Goal: Task Accomplishment & Management: Manage account settings

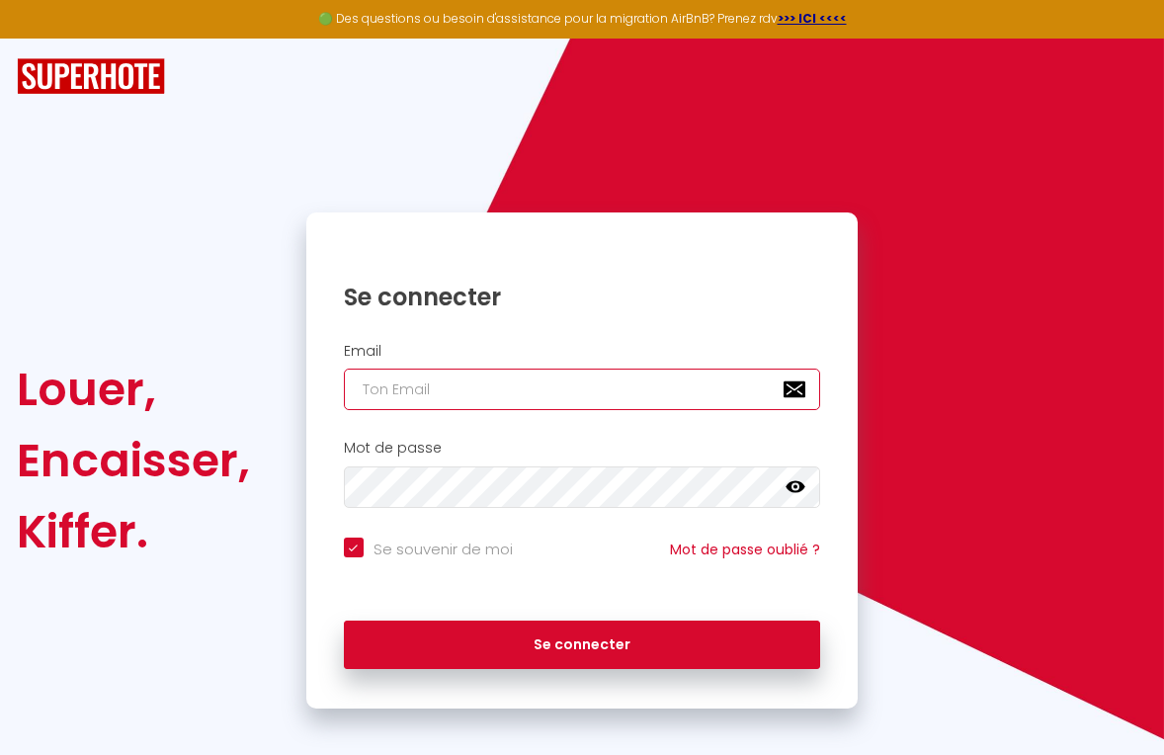
click at [439, 395] on input "email" at bounding box center [582, 390] width 477 height 42
type input "d"
checkbox input "true"
type input "de"
checkbox input "true"
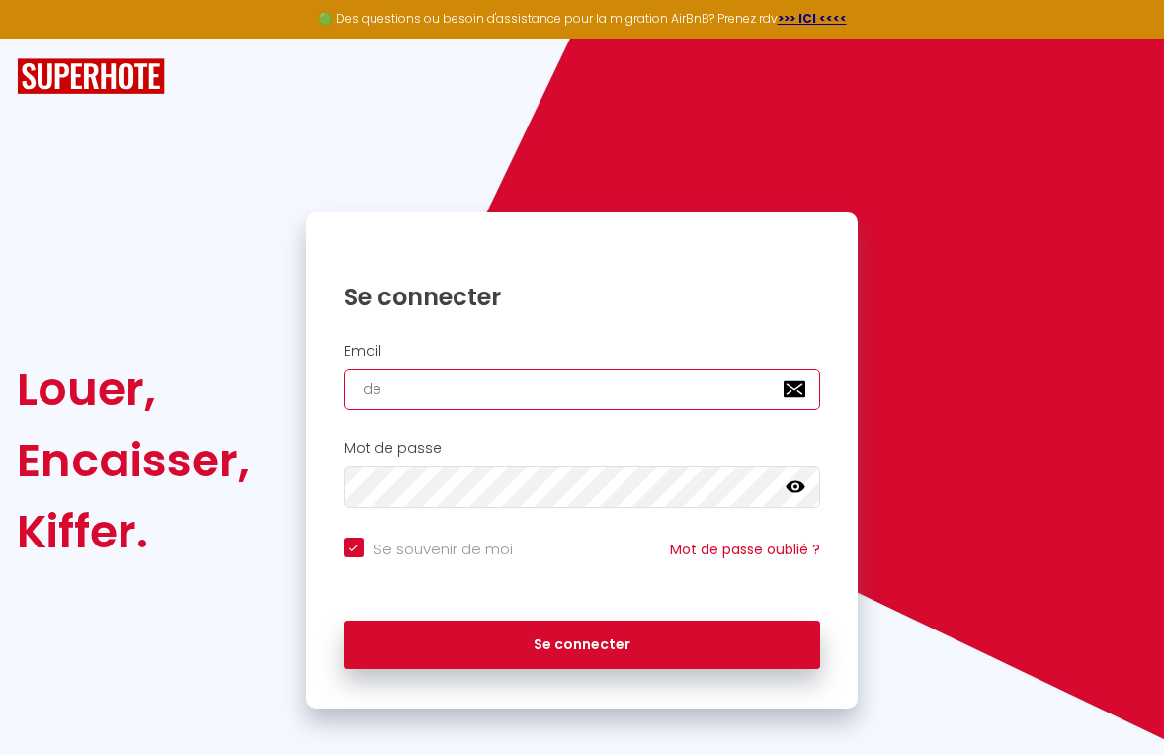
type input "des"
checkbox input "true"
type input "desc"
checkbox input "true"
type input "[PERSON_NAME]"
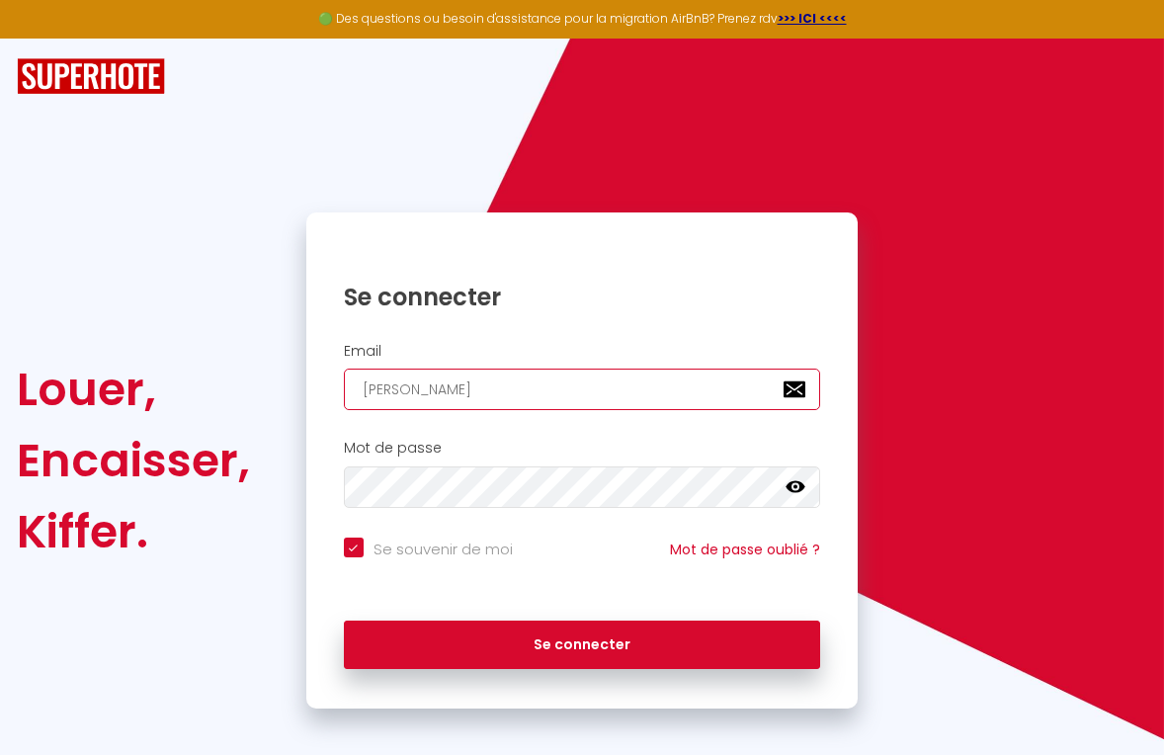
checkbox input "true"
type input "descha"
checkbox input "true"
type input "descham"
checkbox input "true"
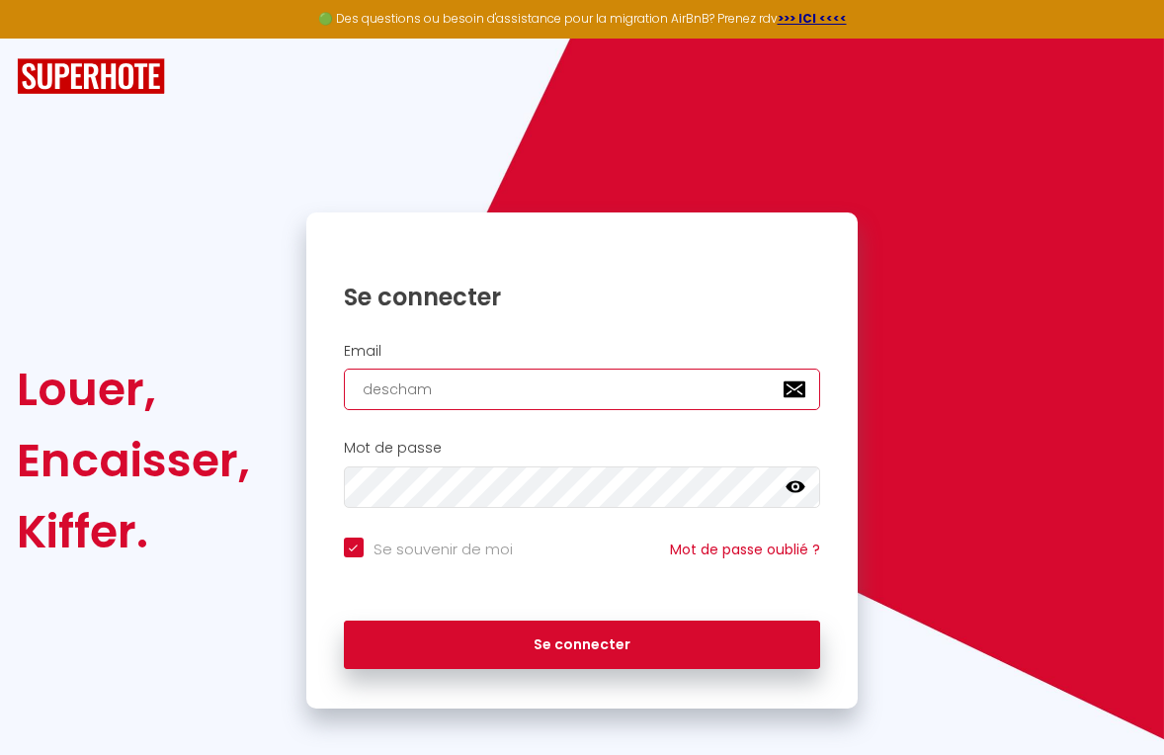
type input "[PERSON_NAME]"
checkbox input "true"
type input "[PERSON_NAME]"
checkbox input "true"
type input "deschampss"
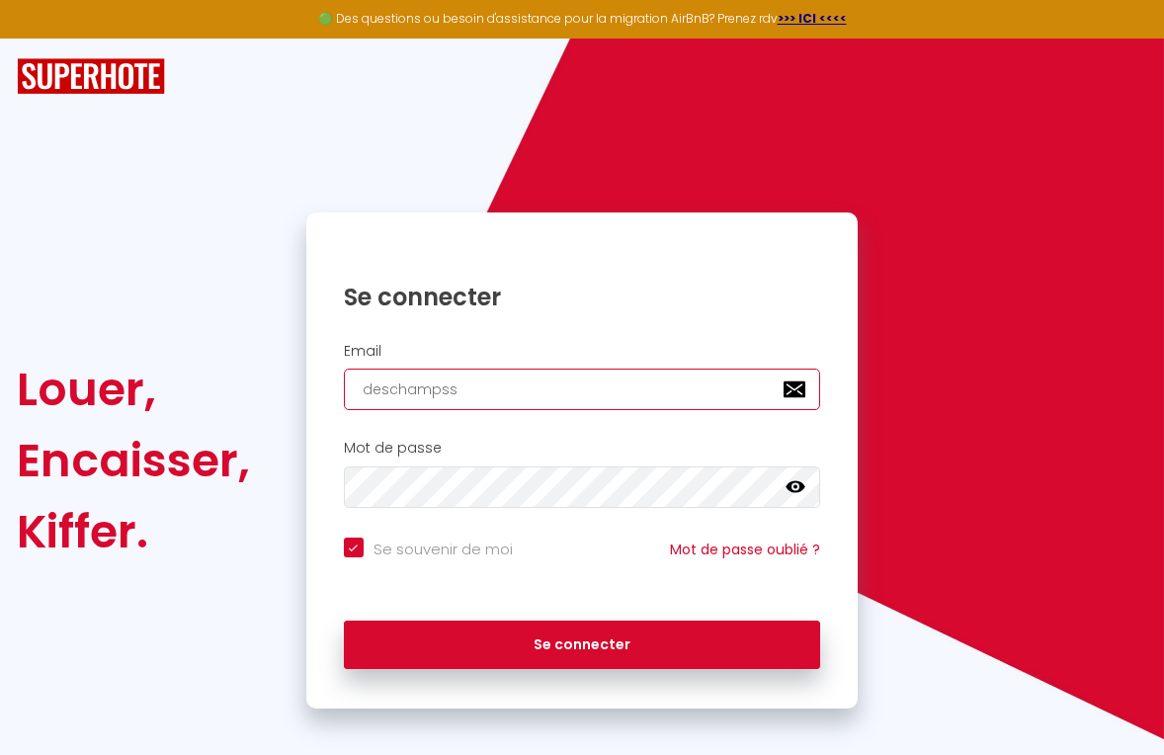
checkbox input "true"
type input "deschampssa"
checkbox input "true"
type input "deschampssan"
checkbox input "true"
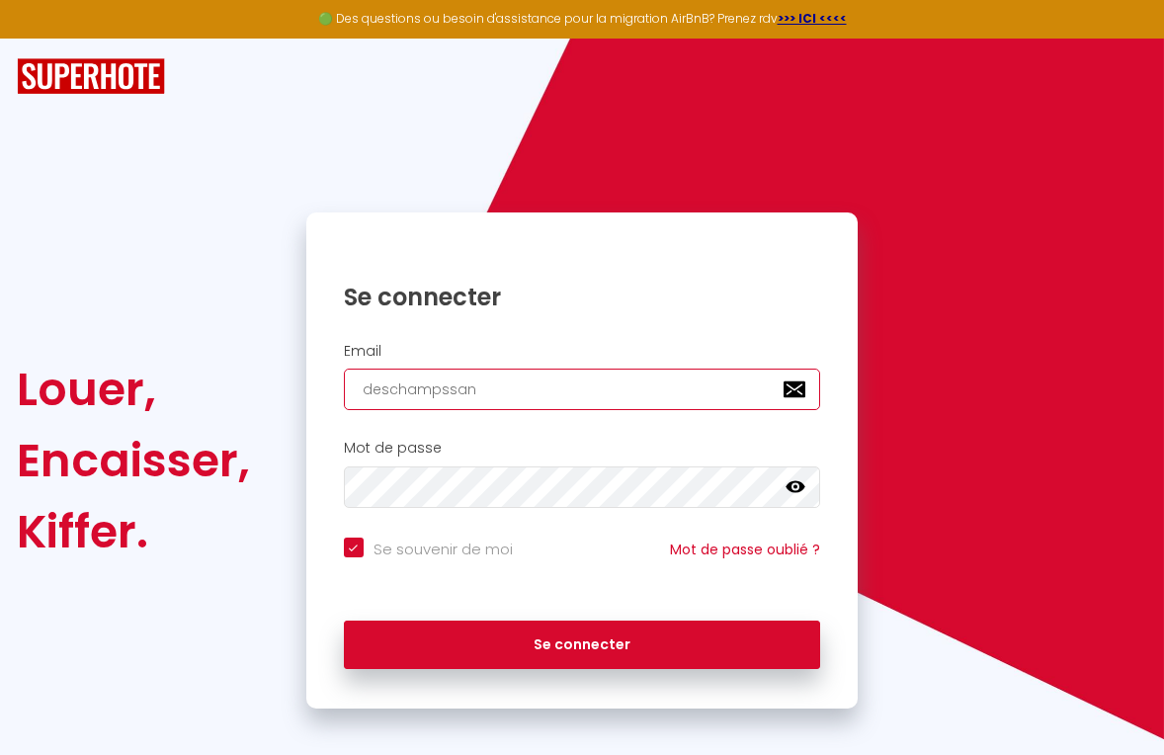
type input "deschampssand"
checkbox input "true"
type input "deschampssandr"
checkbox input "true"
type input "deschampssandri"
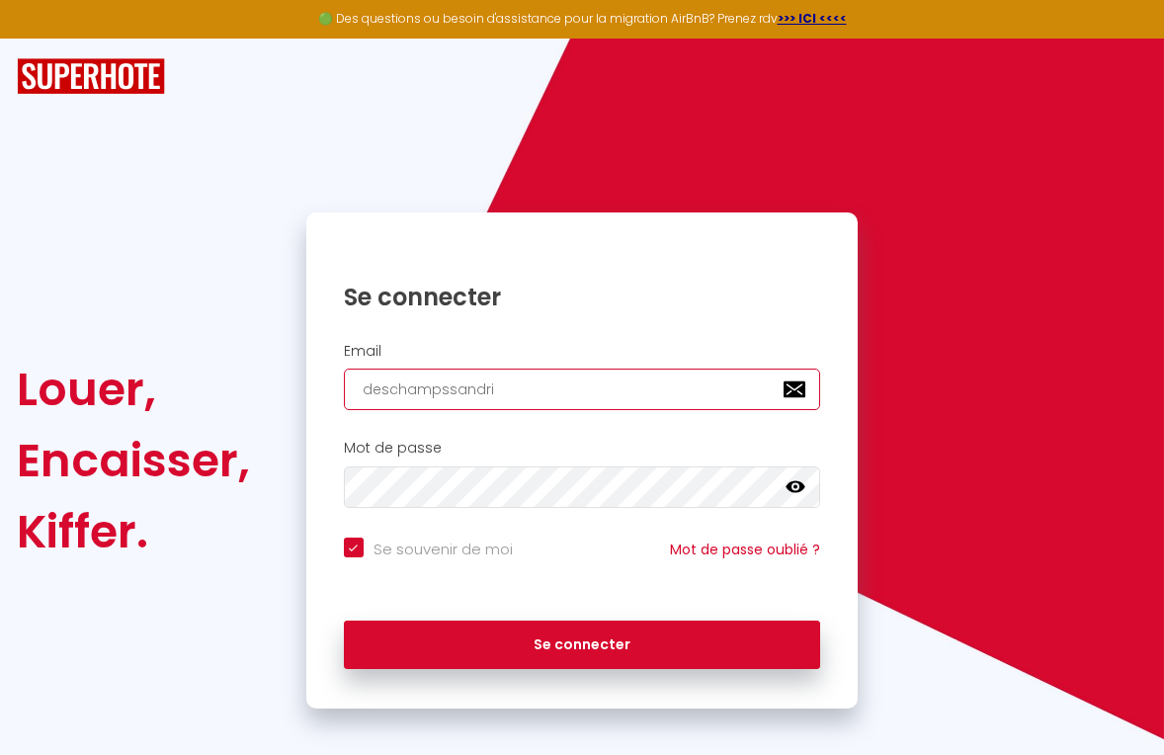
checkbox input "true"
type input "deschampssandrin"
checkbox input "true"
type input "deschampssandrine"
checkbox input "true"
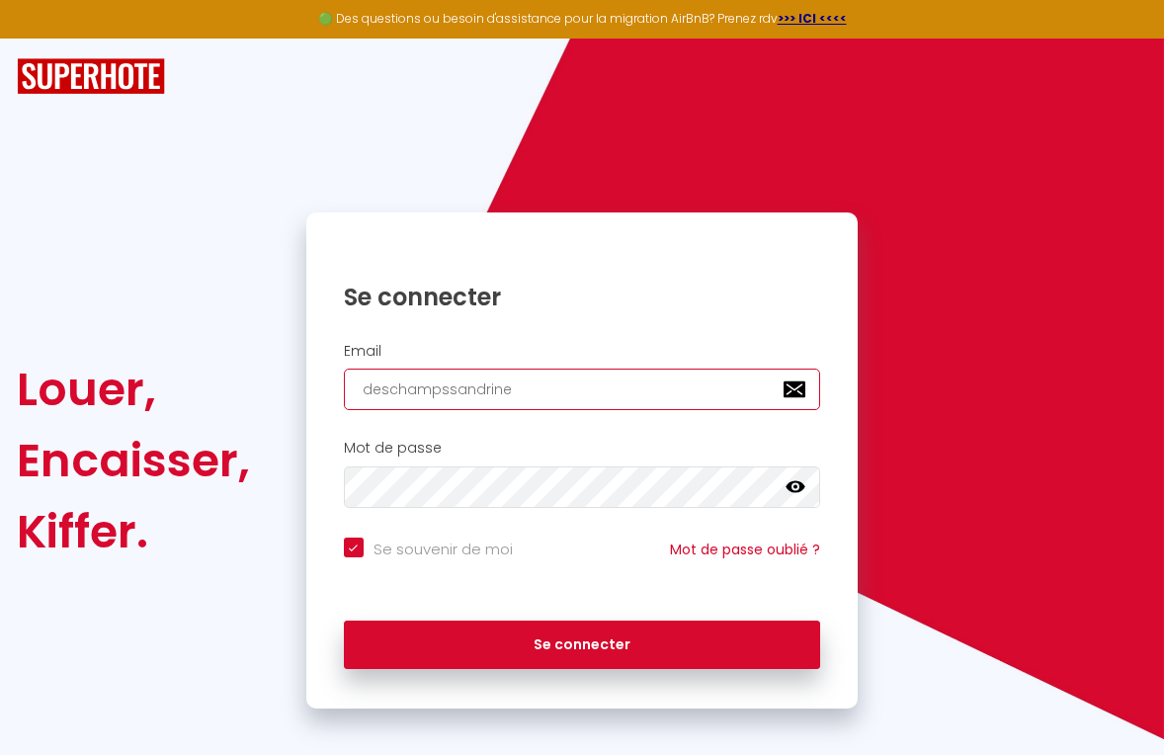
type input "deschampssandrine²"
checkbox input "true"
type input "deschampssandrine²h"
checkbox input "true"
type input "deschampssandrine²ho"
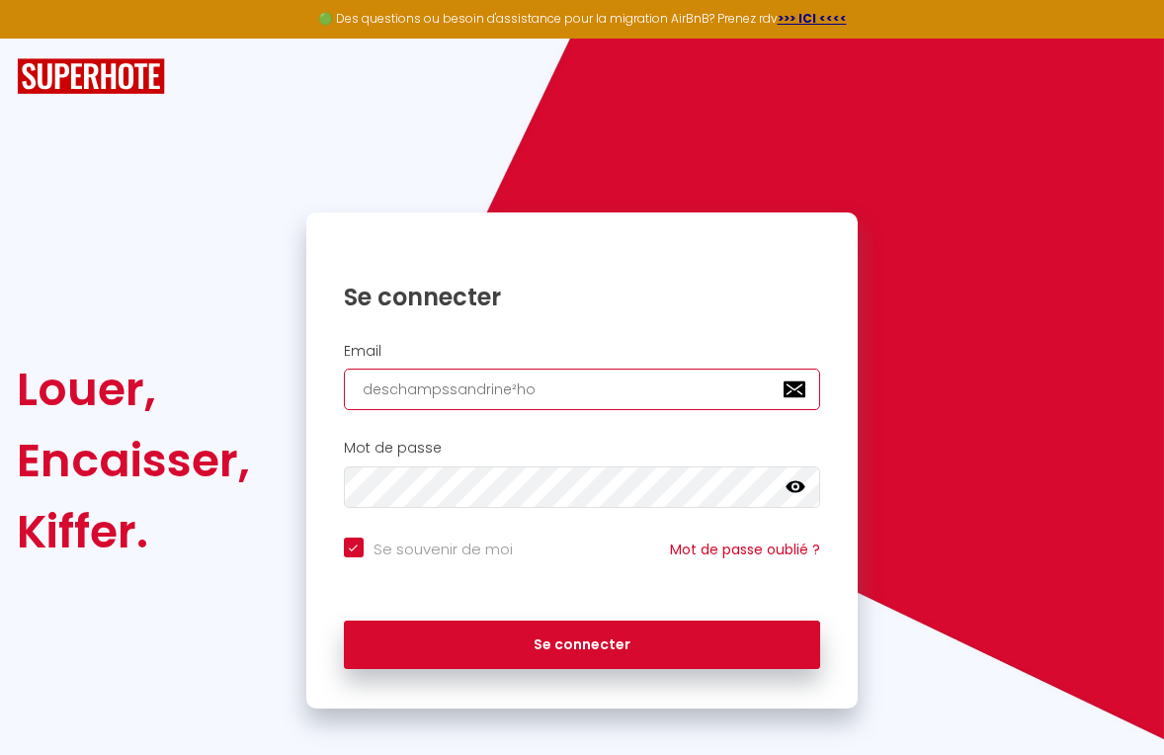
checkbox input "true"
type input "deschampssandrine²hot"
checkbox input "true"
type input "deschampssandrine²hotm"
checkbox input "true"
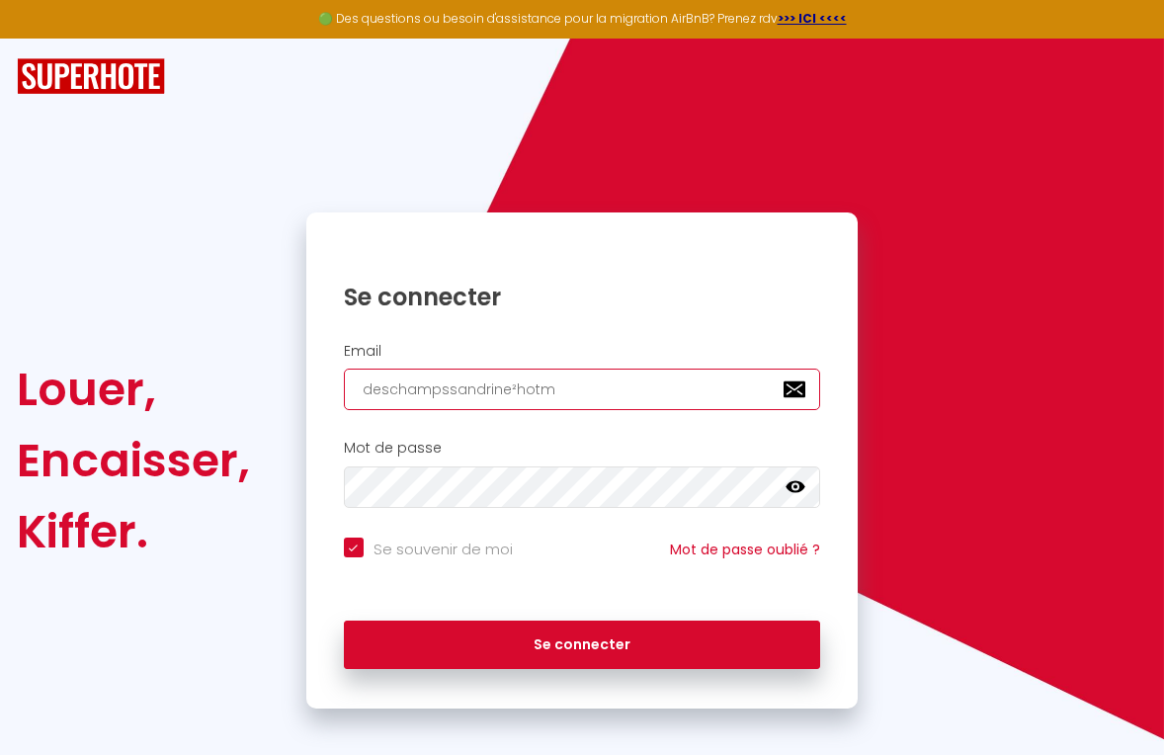
type input "deschampssandrine²hotma"
checkbox input "true"
type input "deschampssandrine²hotmai"
checkbox input "true"
type input "deschampssandrine²hotmail"
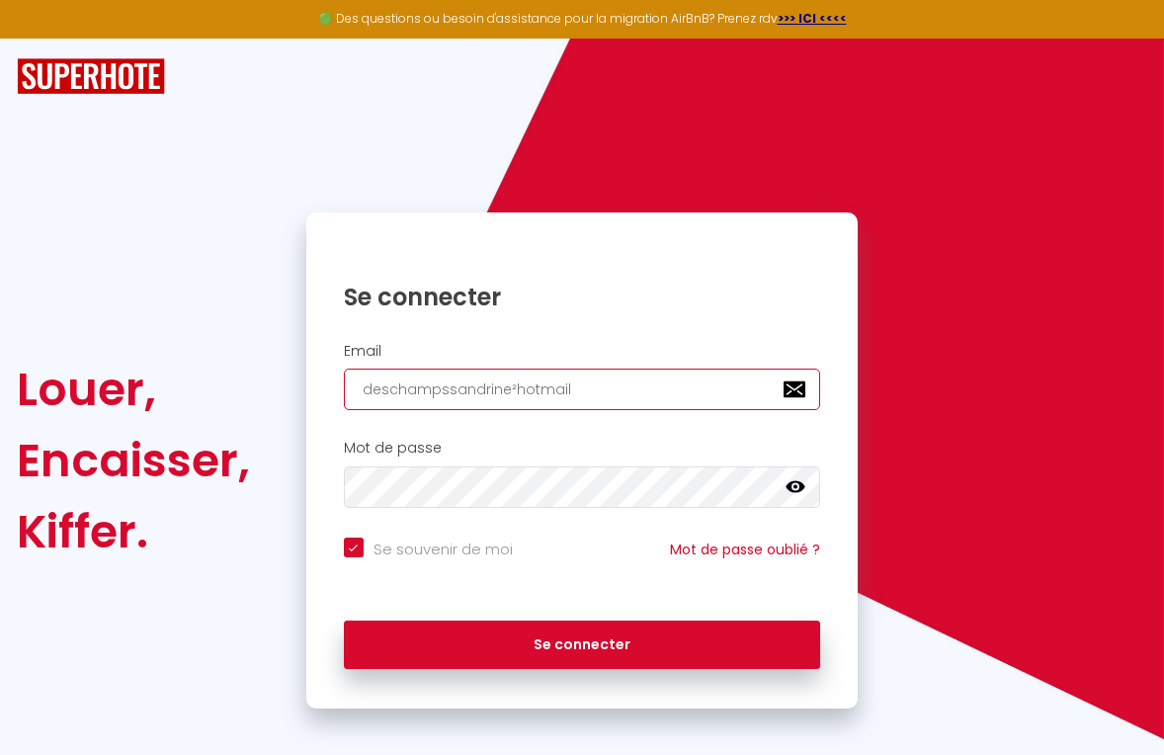
checkbox input "true"
type input "deschampssandrine²hotmail."
checkbox input "true"
type input "deschampssandrine²hotmail.f"
checkbox input "true"
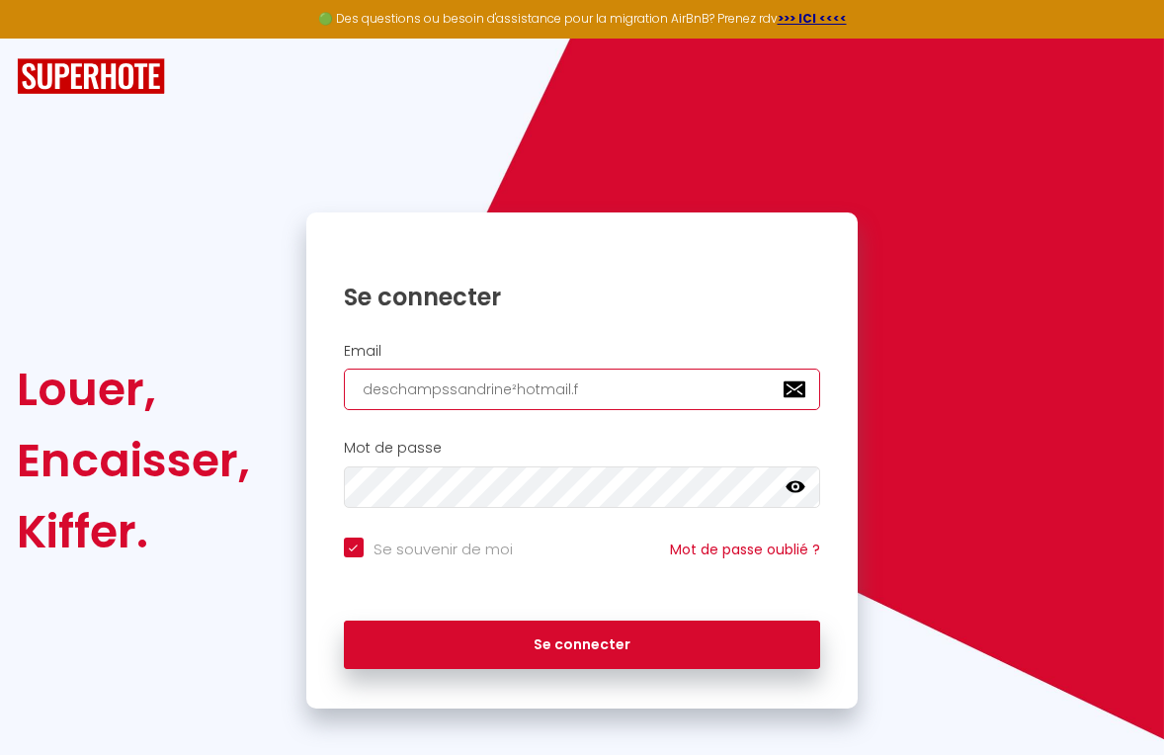
type input "[DOMAIN_NAME][URL]"
checkbox input "true"
type input "[DOMAIN_NAME][URL]"
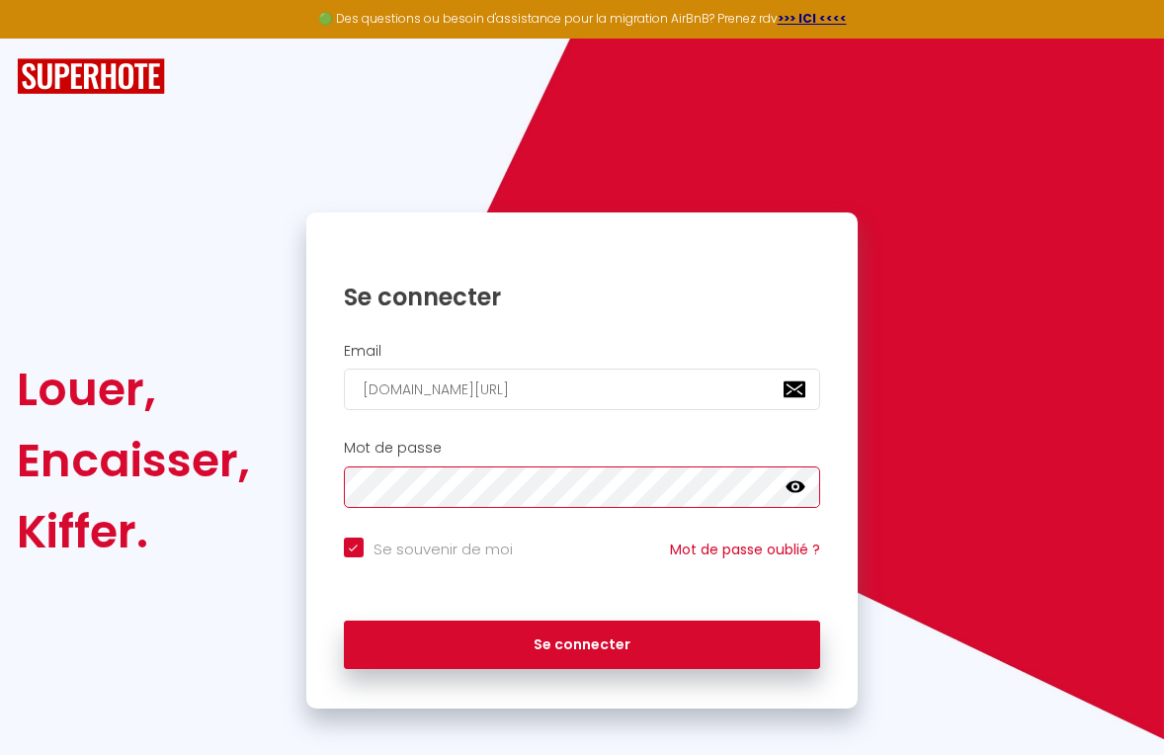
checkbox input "true"
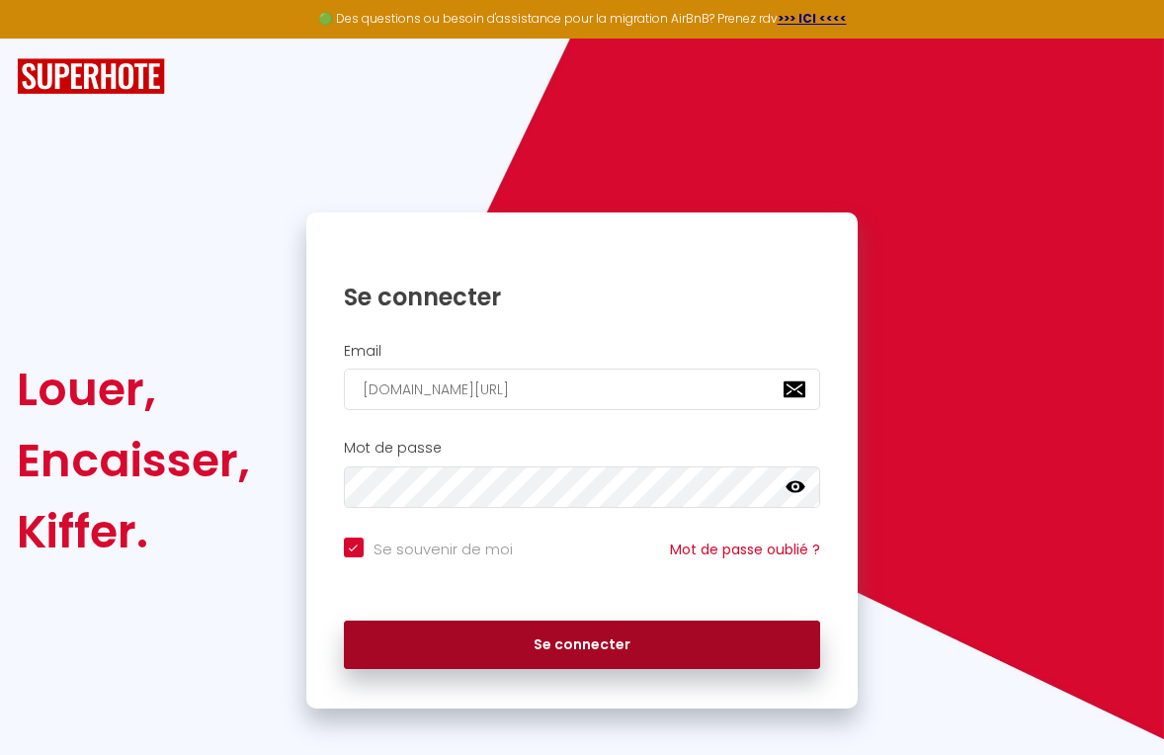
click at [584, 659] on button "Se connecter" at bounding box center [582, 645] width 477 height 49
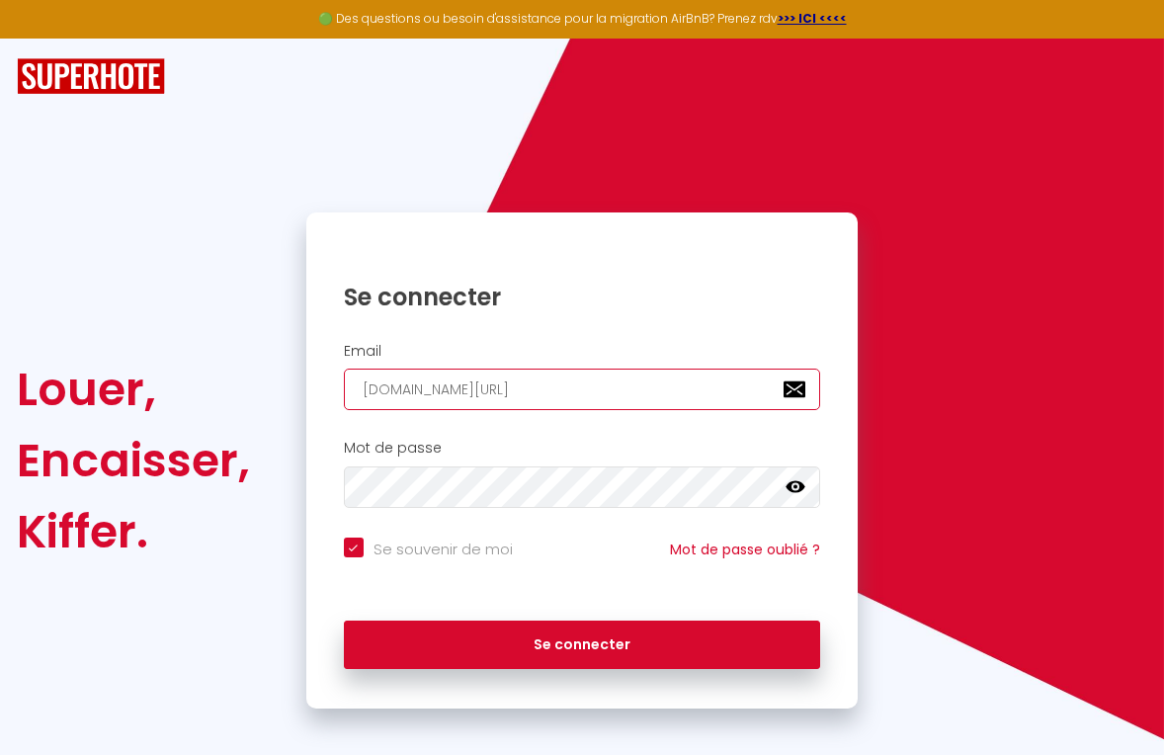
click at [510, 385] on input "[DOMAIN_NAME][URL]" at bounding box center [582, 390] width 477 height 42
type input "[DOMAIN_NAME]"
checkbox input "true"
type input "[DOMAIN_NAME][URL]"
checkbox input "true"
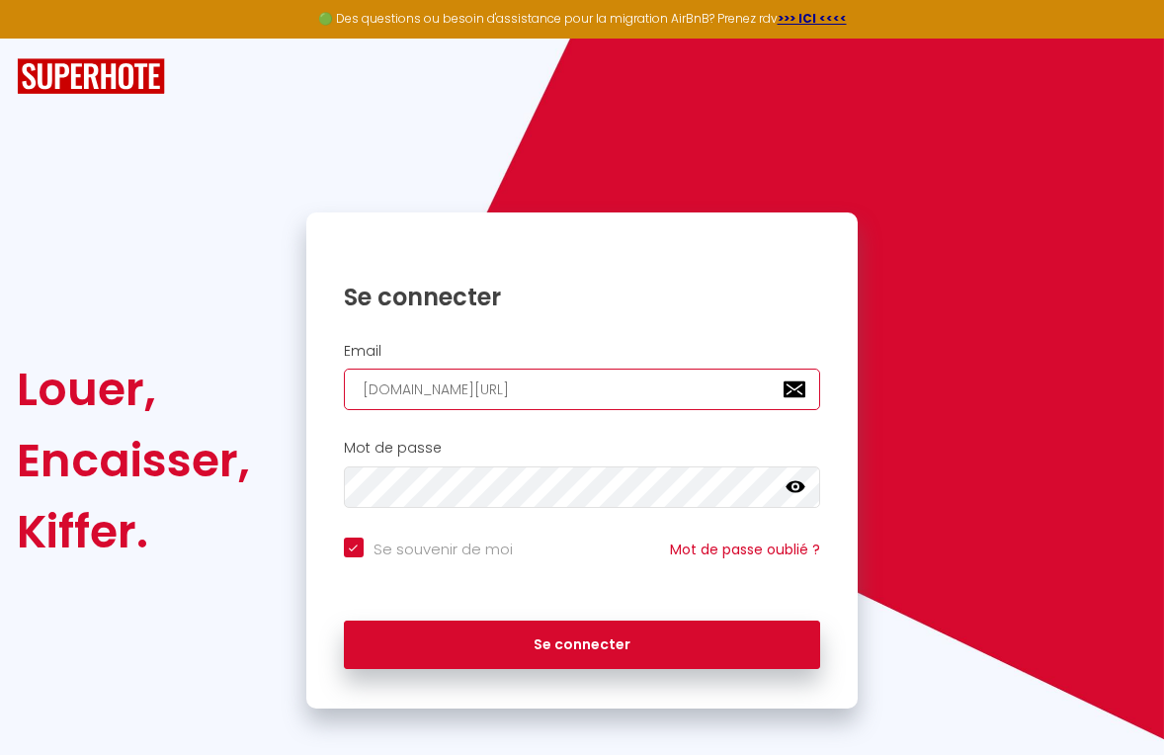
type input "[DOMAIN_NAME]"
checkbox input "true"
type input "deschampssandrine>[DOMAIN_NAME]"
checkbox input "true"
type input "[DOMAIN_NAME]"
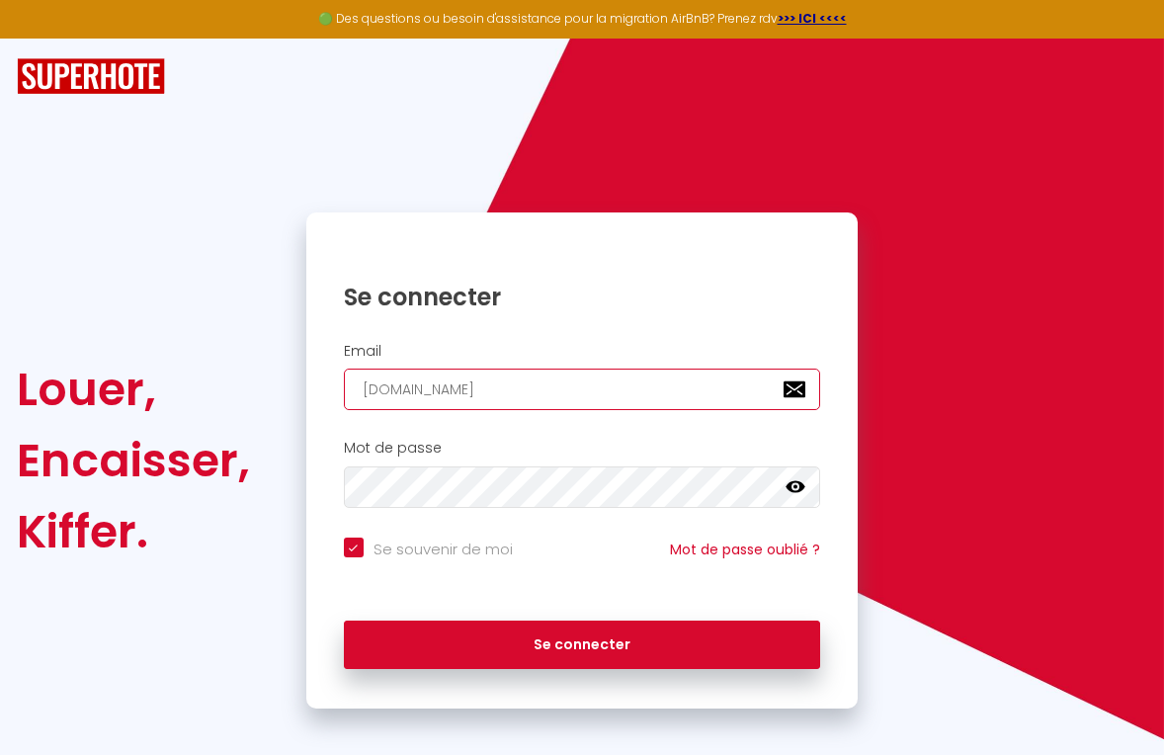
checkbox input "true"
type input "[DOMAIN_NAME][URL]"
checkbox input "true"
type input "[DOMAIN_NAME]"
checkbox input "true"
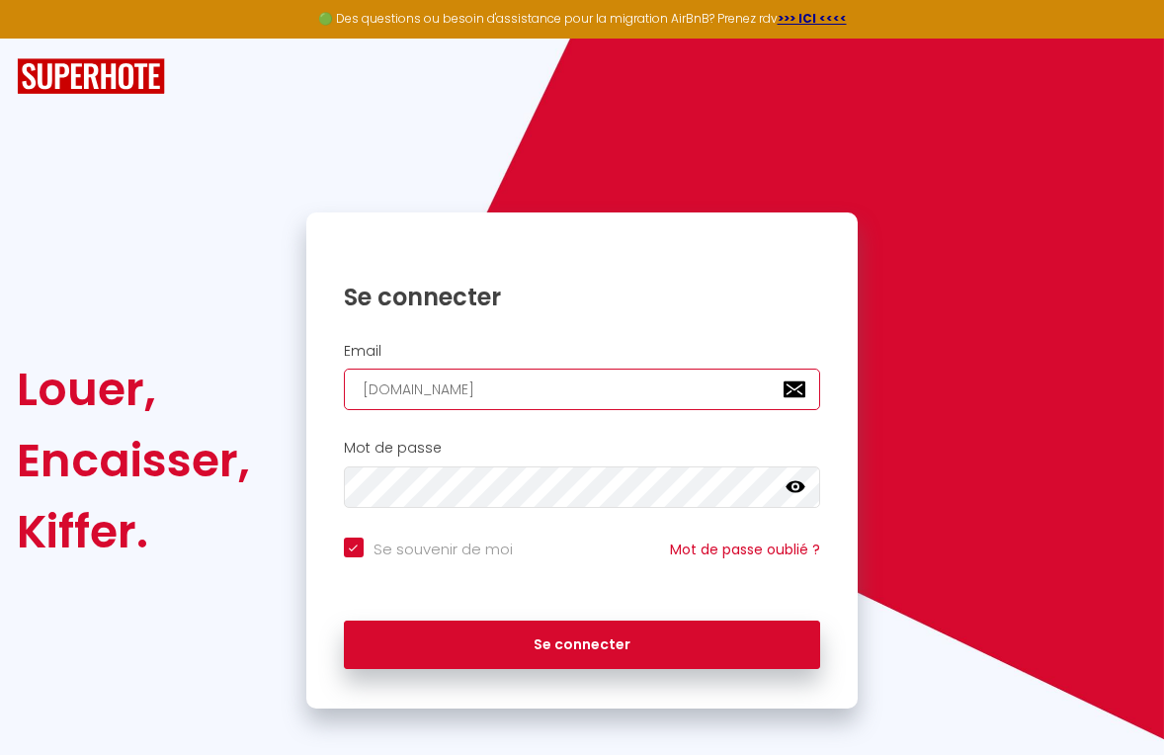
type input "[DOMAIN_NAME][URL]"
checkbox input "true"
type input "[DOMAIN_NAME]"
checkbox input "true"
click at [505, 388] on input "[DOMAIN_NAME]" at bounding box center [582, 390] width 477 height 42
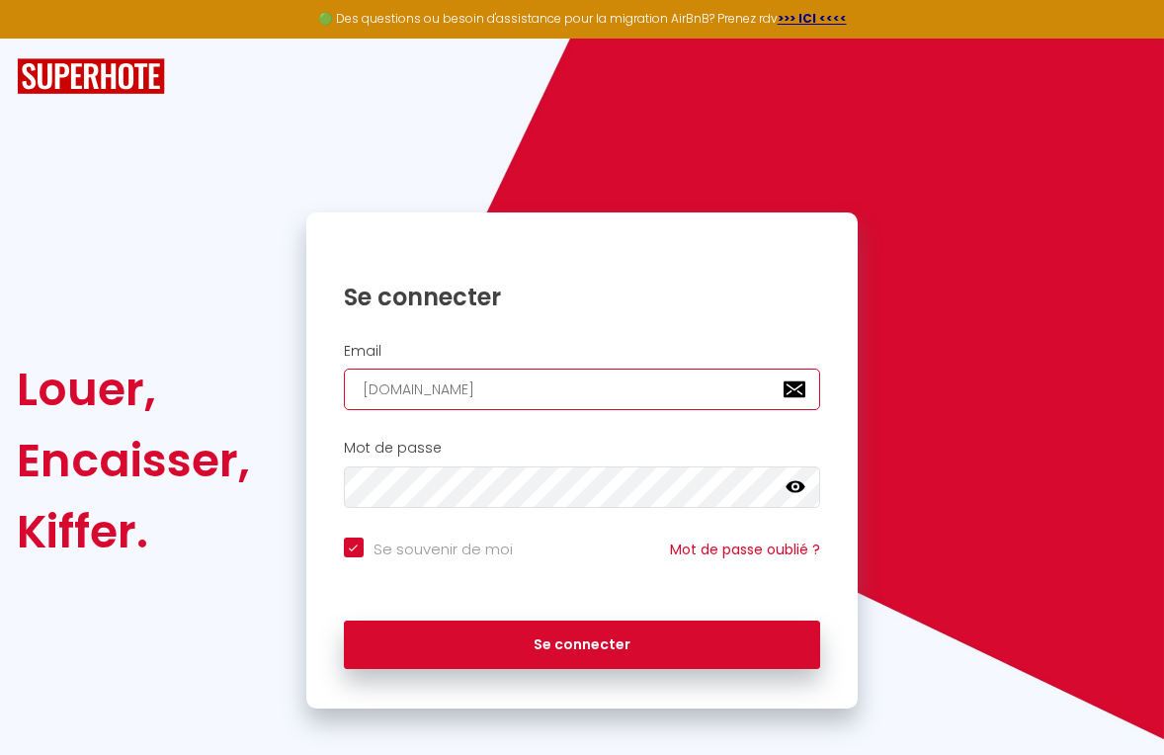
type input "[EMAIL_ADDRESS][DOMAIN_NAME]"
checkbox input "true"
type input "[EMAIL_ADDRESS][DOMAIN_NAME]"
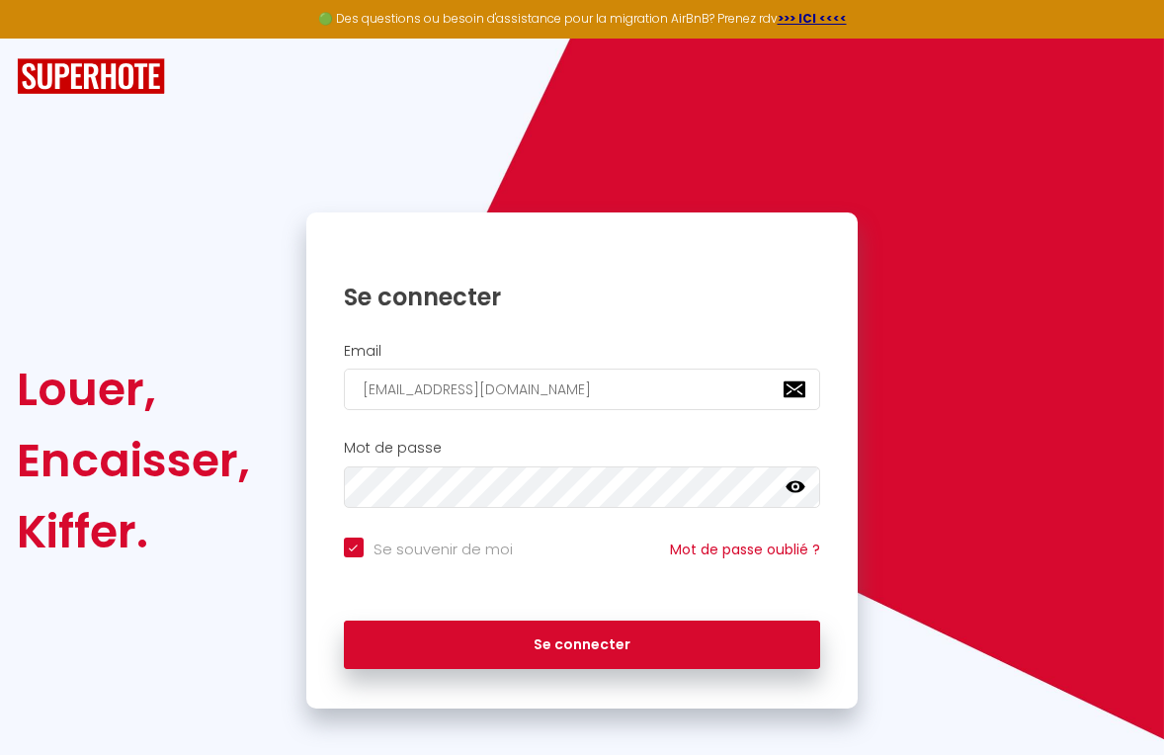
click at [800, 485] on icon at bounding box center [796, 487] width 20 height 12
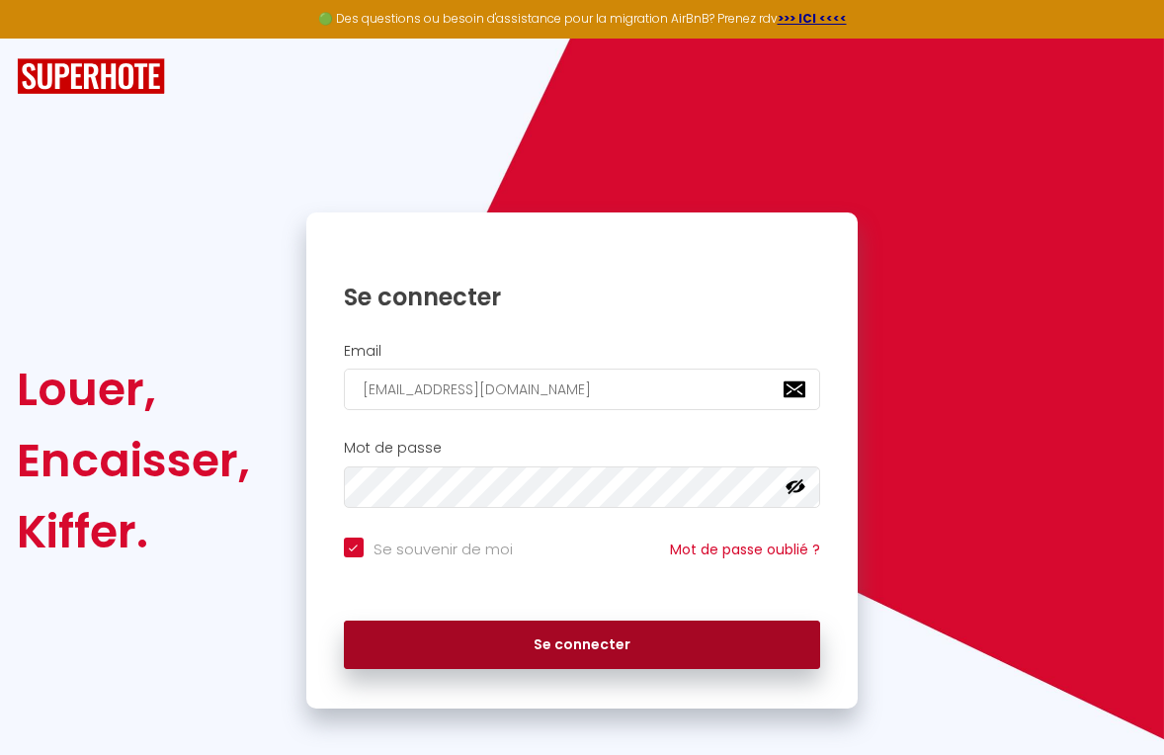
click at [639, 635] on button "Se connecter" at bounding box center [582, 645] width 477 height 49
checkbox input "true"
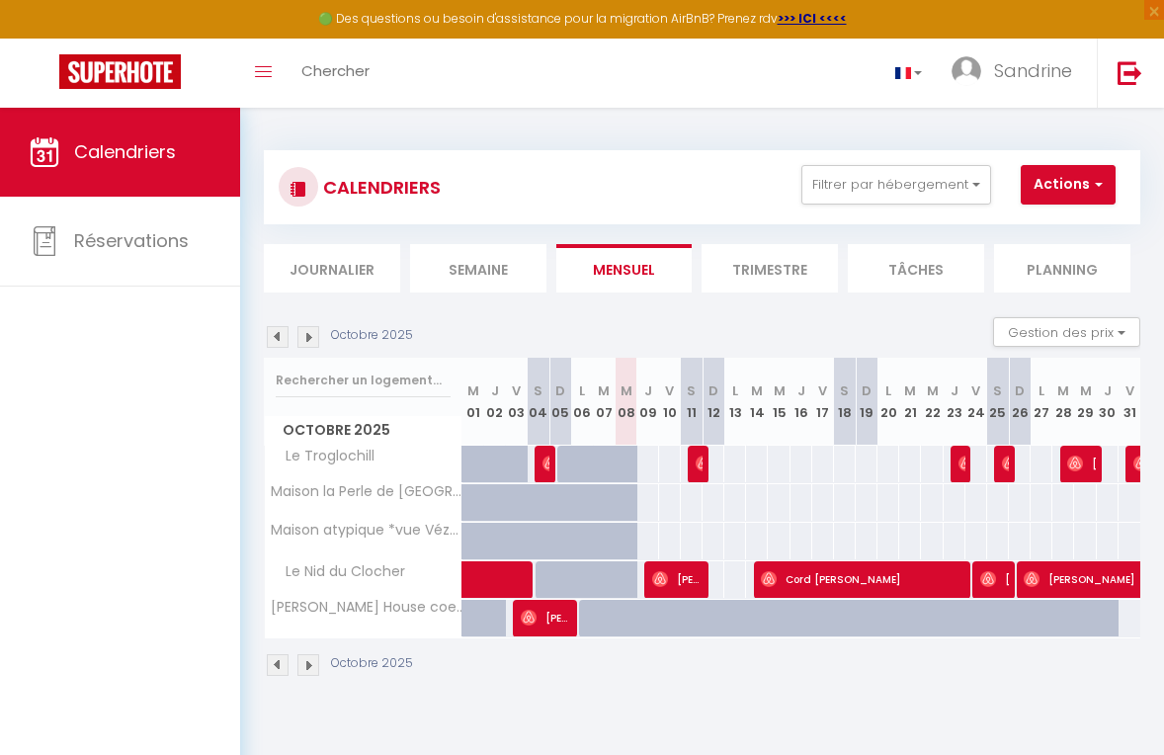
click at [278, 340] on img at bounding box center [278, 337] width 22 height 22
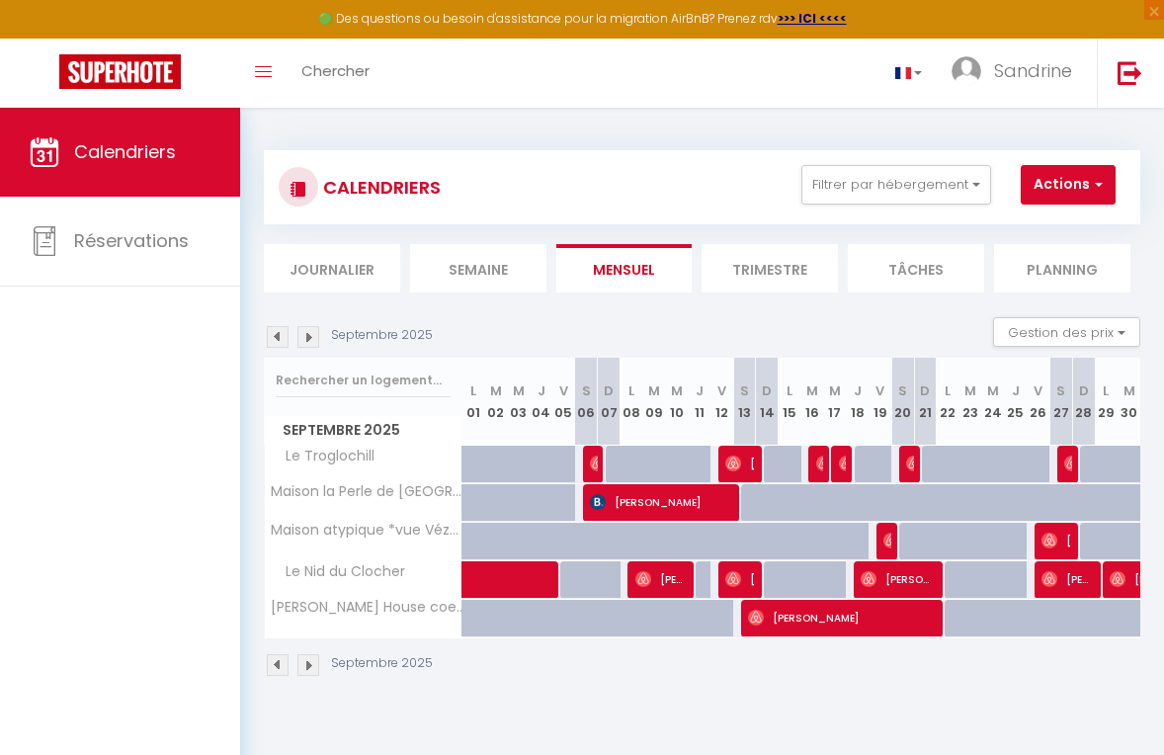
click at [496, 500] on div at bounding box center [504, 514] width 23 height 38
click at [278, 666] on img at bounding box center [278, 665] width 22 height 22
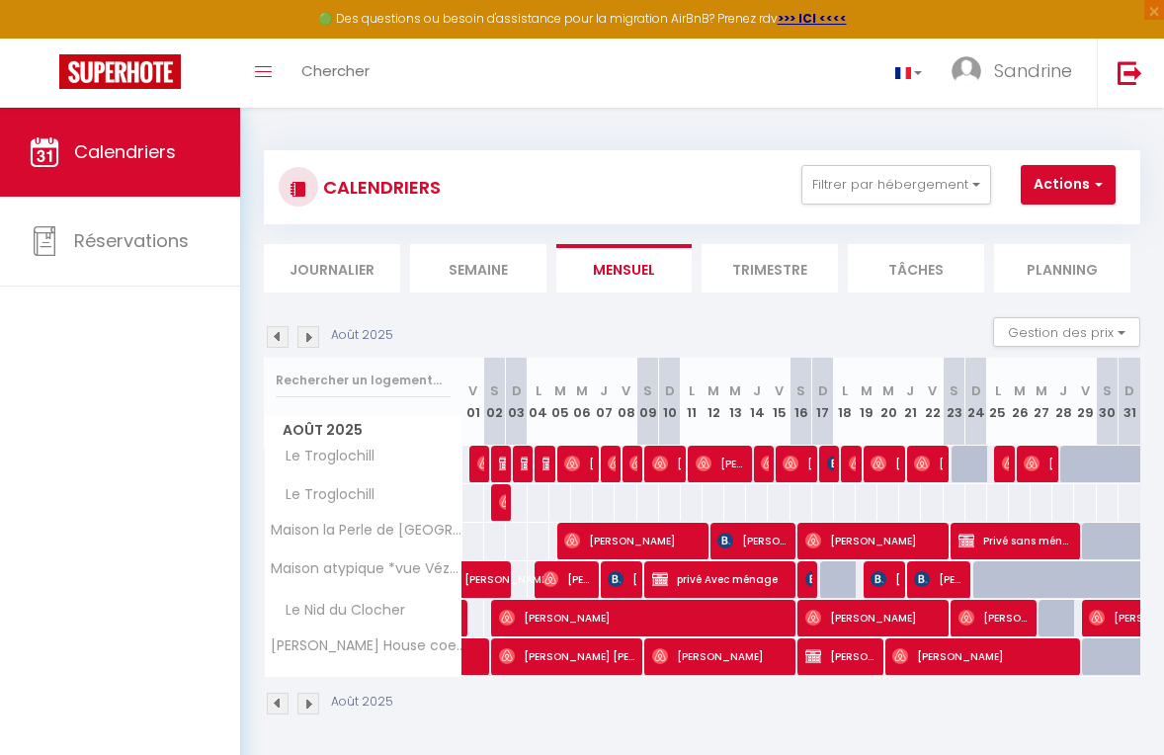
click at [277, 703] on img at bounding box center [278, 704] width 22 height 22
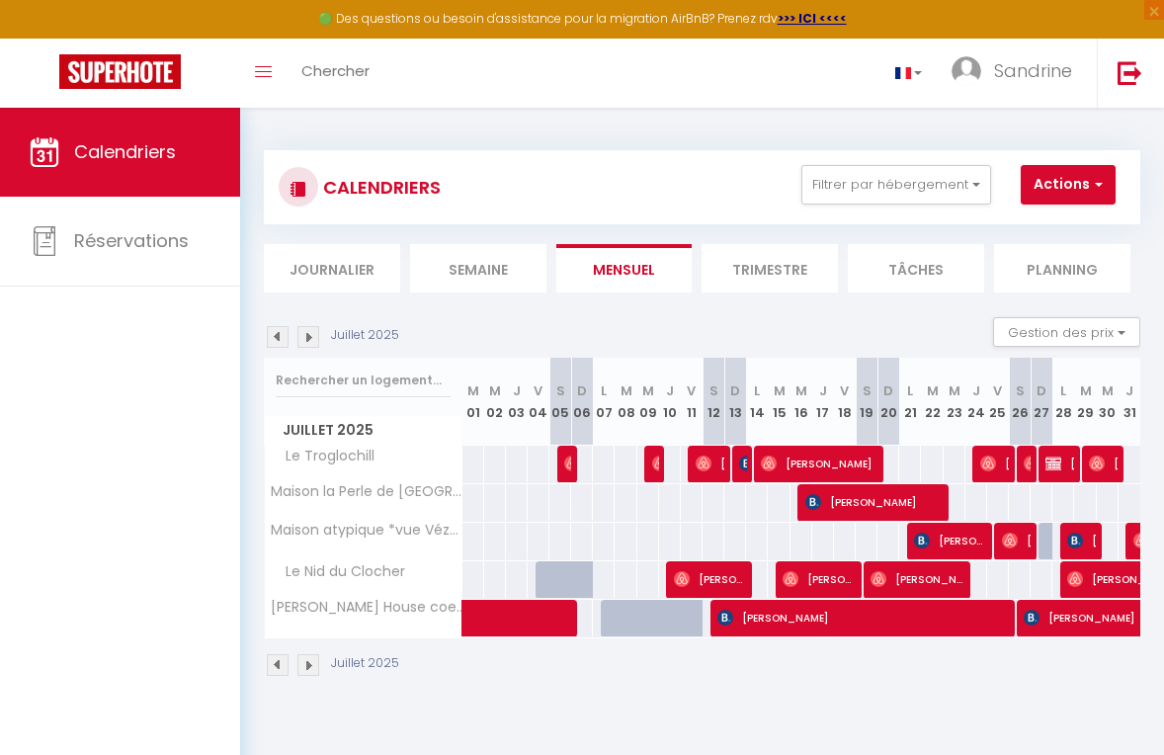
click at [279, 667] on img at bounding box center [278, 665] width 22 height 22
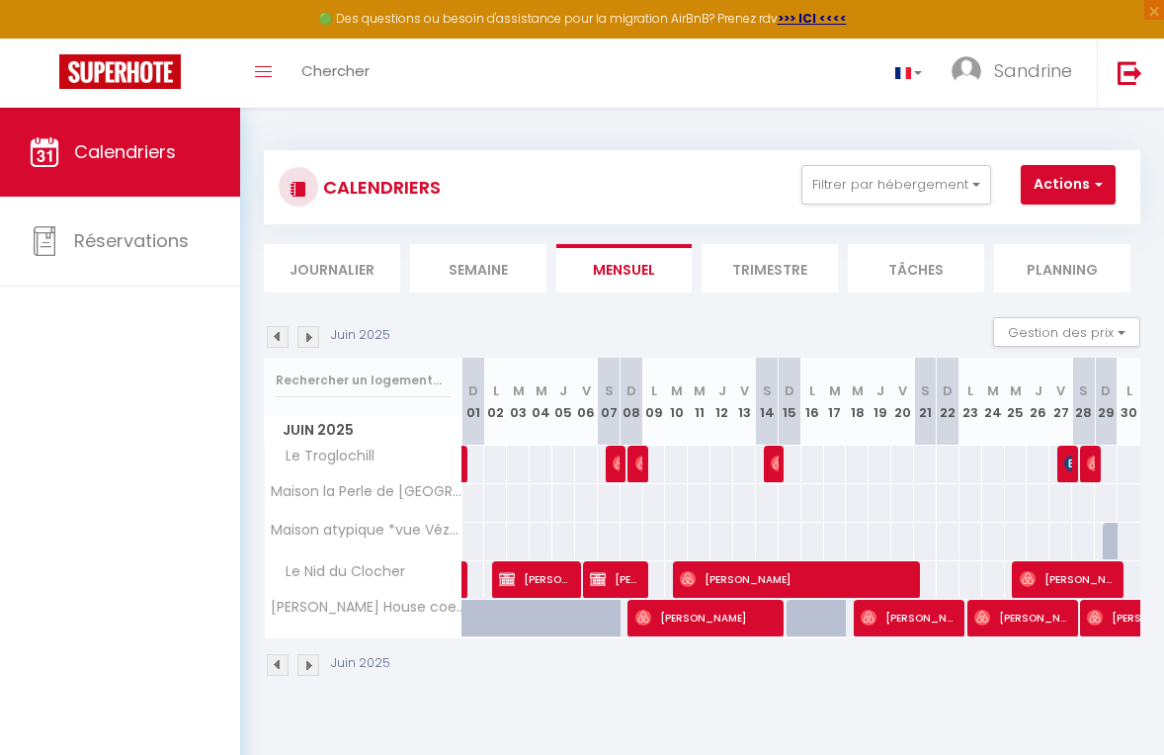
click at [306, 336] on img at bounding box center [308, 337] width 22 height 22
